Goal: Task Accomplishment & Management: Use online tool/utility

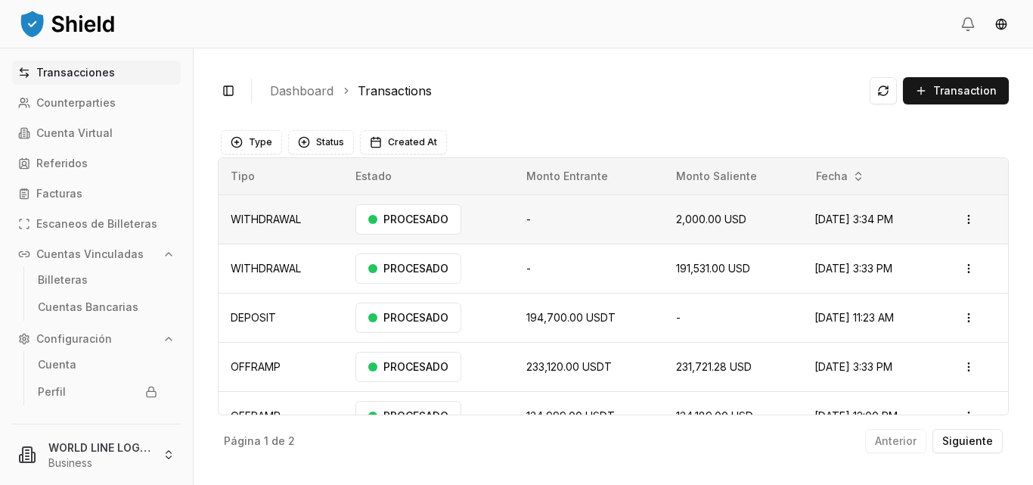
click at [557, 224] on td "-" at bounding box center [589, 218] width 150 height 49
click at [960, 219] on html "Transacciones Counterparties Cuenta Virtual Referidos Facturas Escaneos de Bill…" at bounding box center [516, 242] width 1033 height 485
click at [916, 286] on div "Descargar Factura" at bounding box center [913, 279] width 120 height 21
click at [734, 88] on ol "Dashboard Transactions" at bounding box center [564, 91] width 588 height 18
click at [937, 90] on span "Transaction" at bounding box center [966, 90] width 64 height 15
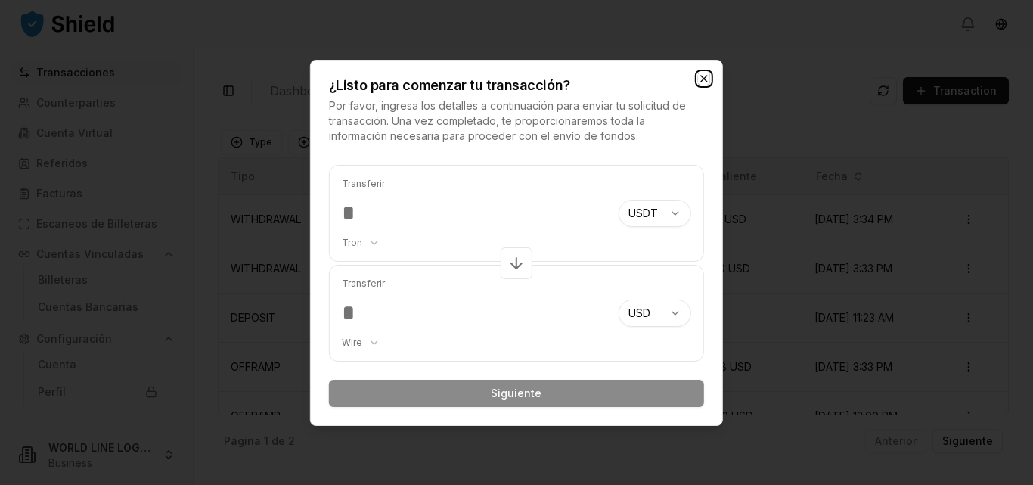
click at [699, 79] on icon "button" at bounding box center [704, 79] width 12 height 12
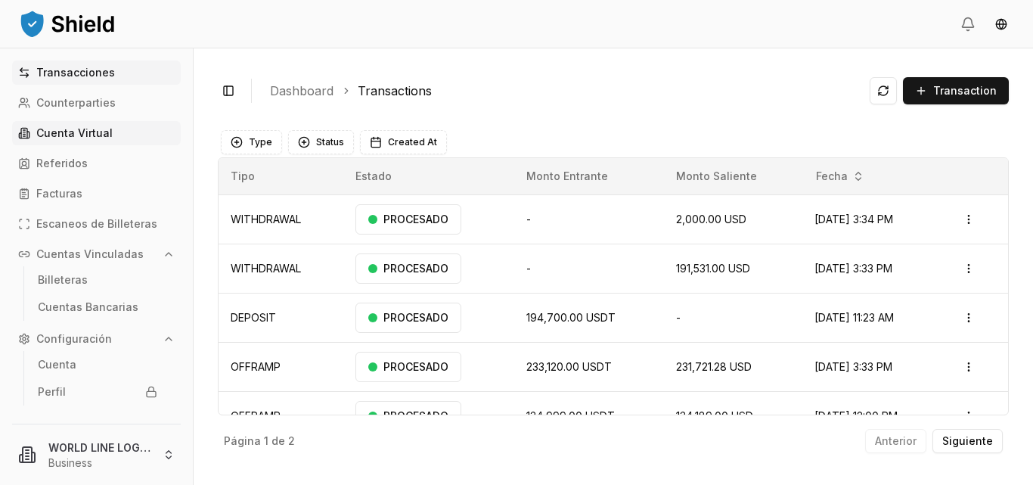
click at [74, 135] on p "Cuenta Virtual" at bounding box center [74, 133] width 76 height 11
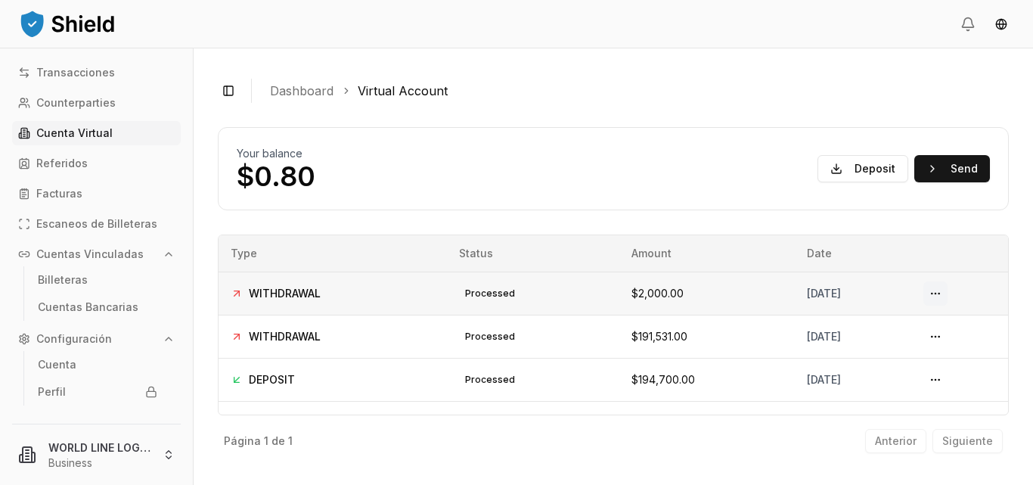
click at [942, 294] on button at bounding box center [936, 293] width 24 height 24
click at [955, 167] on button "Send" at bounding box center [953, 168] width 76 height 27
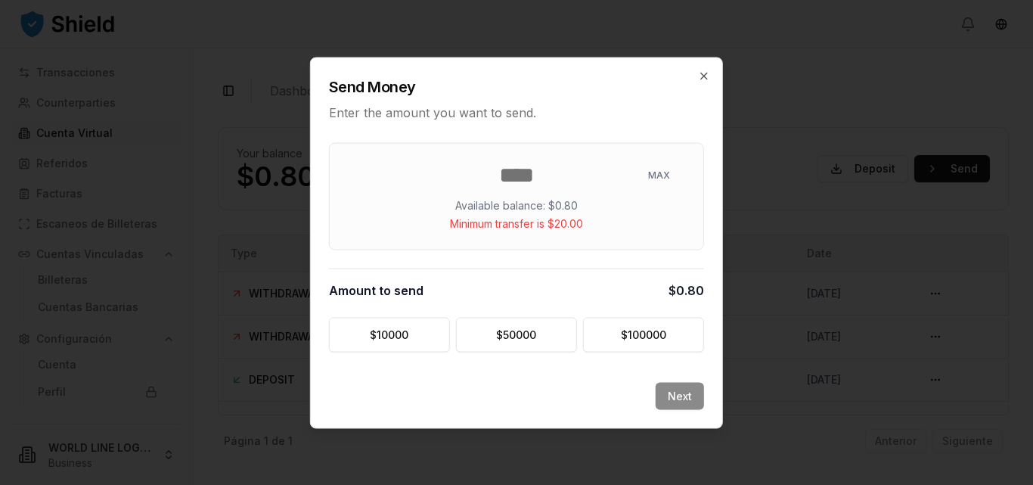
type input "***"
click at [676, 399] on div "Next" at bounding box center [517, 404] width 412 height 45
click at [705, 72] on icon "button" at bounding box center [704, 76] width 12 height 12
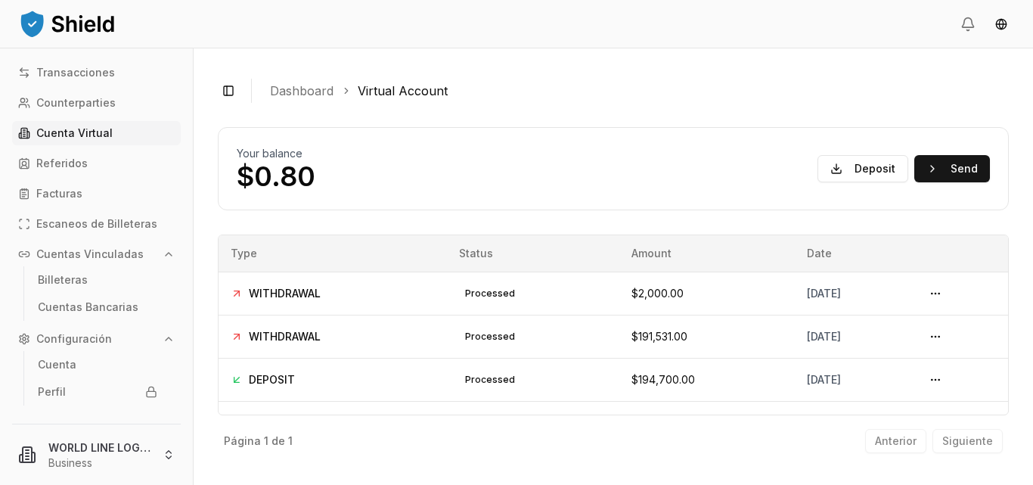
click at [144, 255] on button "Cuentas Vinculadas" at bounding box center [96, 254] width 169 height 24
click at [176, 251] on button "Cuentas Vinculadas" at bounding box center [96, 254] width 169 height 24
click at [115, 306] on p "Cuentas Bancarias" at bounding box center [88, 307] width 101 height 11
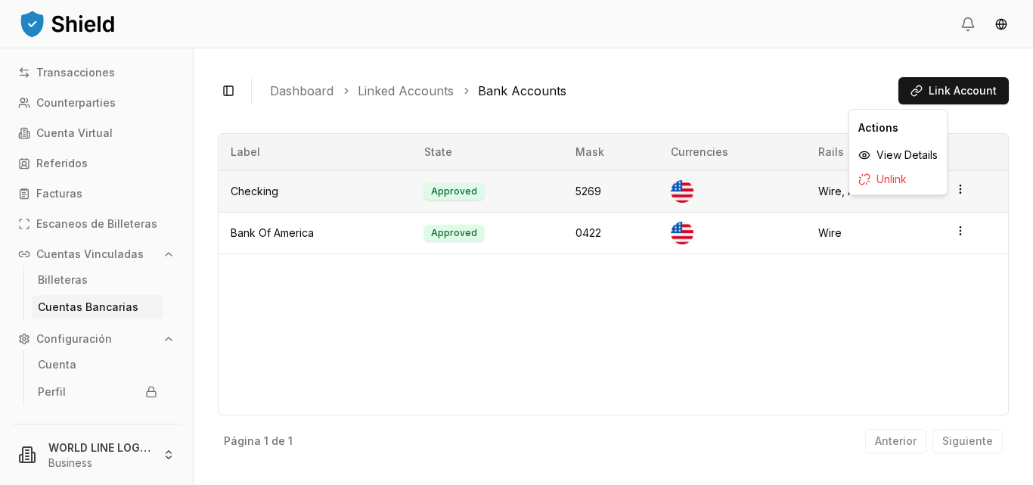
click at [961, 190] on html "Transacciones Counterparties Cuenta Virtual Referidos Facturas Escaneos de Bill…" at bounding box center [516, 242] width 1033 height 485
click at [916, 154] on div "View Details" at bounding box center [899, 155] width 92 height 24
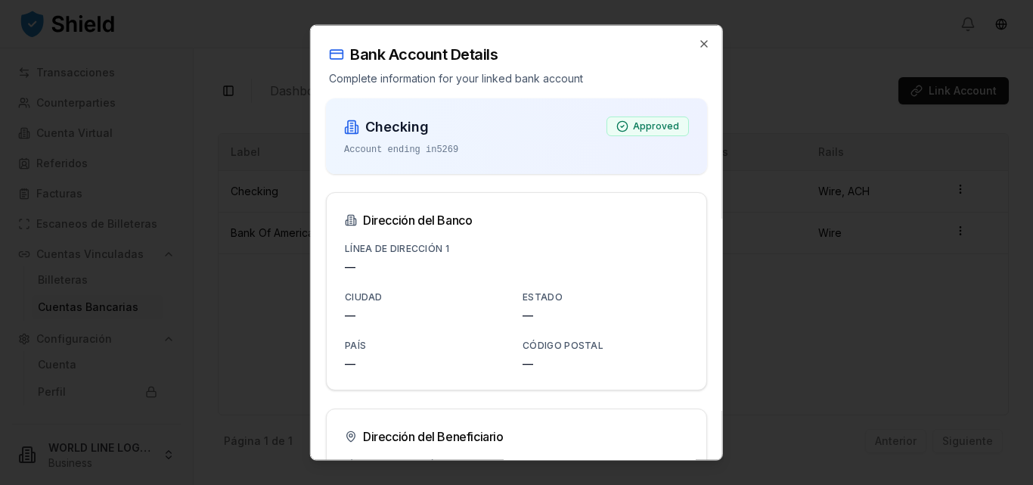
click at [764, 62] on div at bounding box center [516, 242] width 1033 height 485
click at [698, 42] on icon "button" at bounding box center [704, 43] width 12 height 12
